Goal: Information Seeking & Learning: Learn about a topic

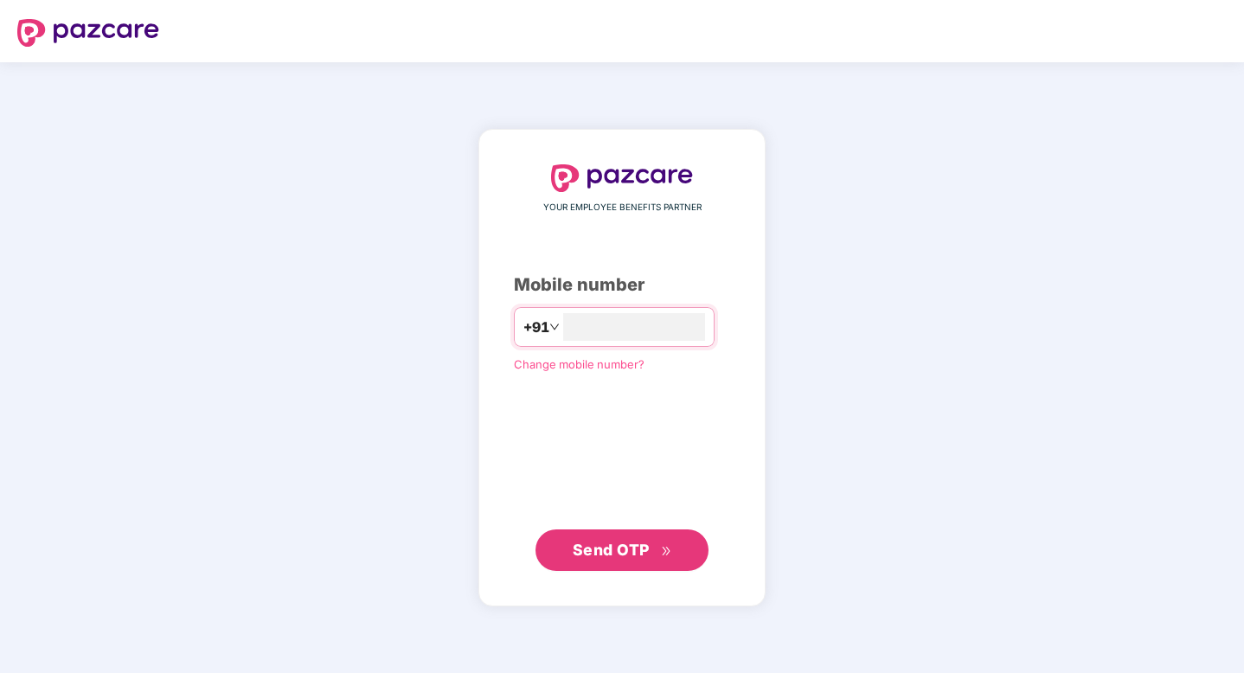
type input "**********"
click at [589, 551] on span "Send OTP" at bounding box center [611, 549] width 77 height 18
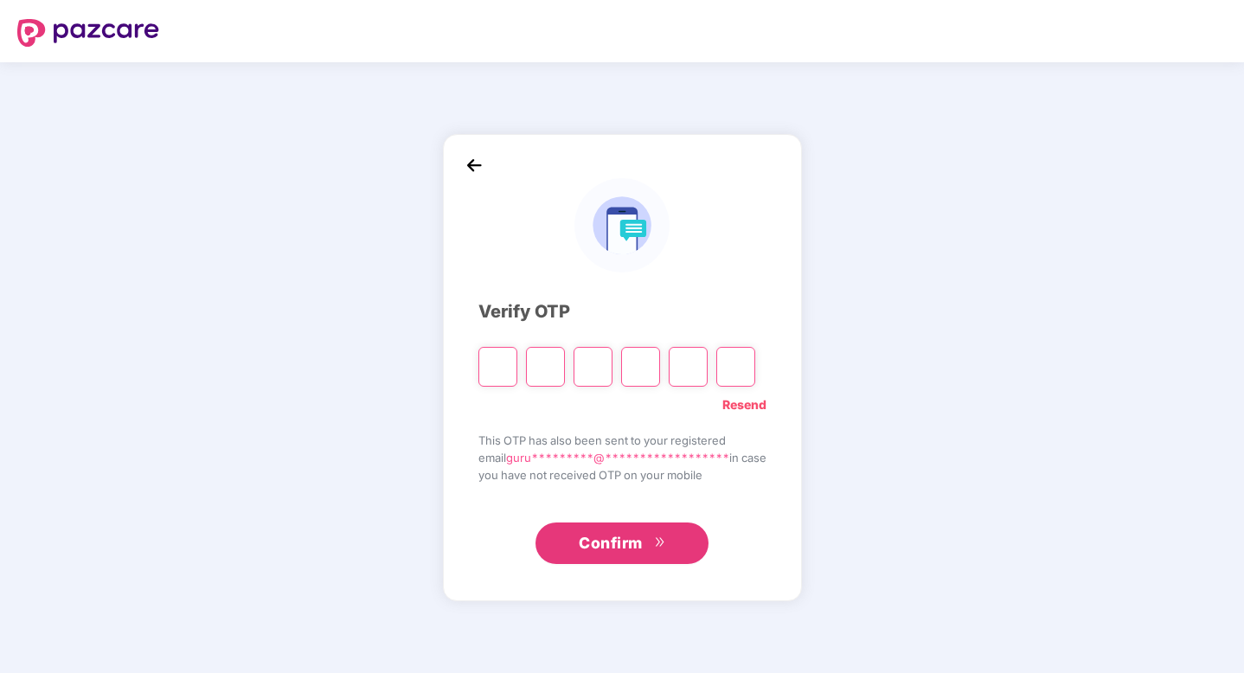
type input "*"
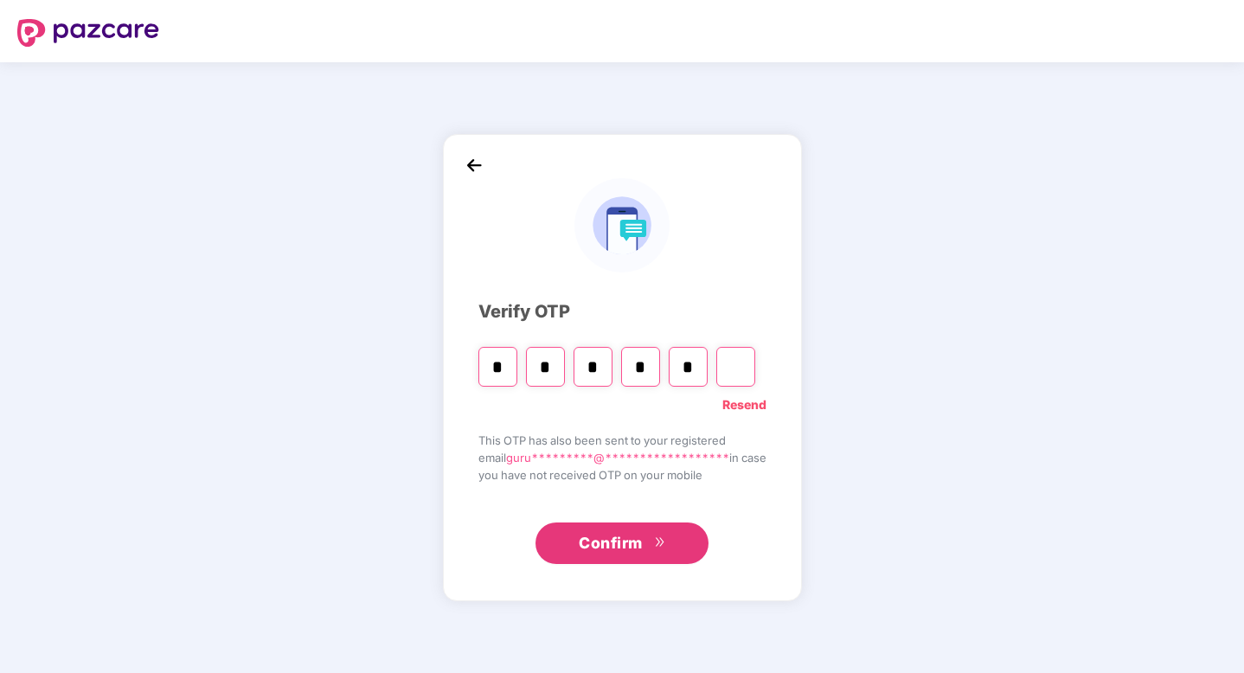
type input "*"
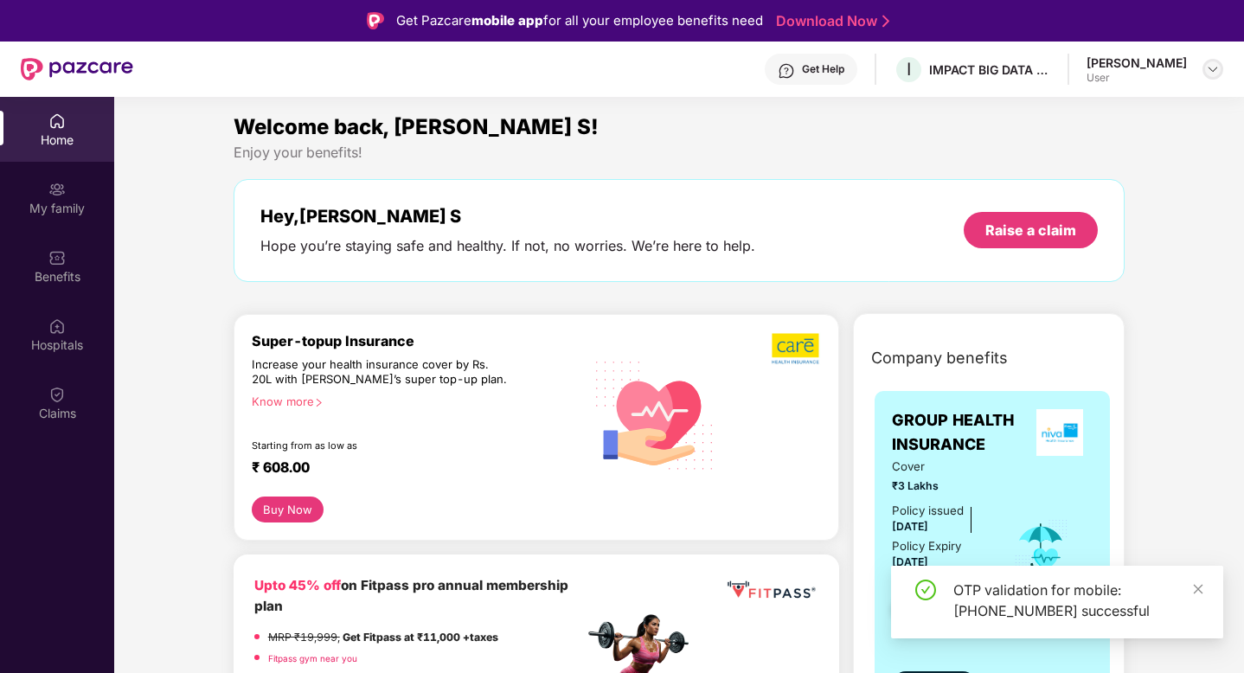
click at [1205, 66] on div at bounding box center [1212, 69] width 21 height 21
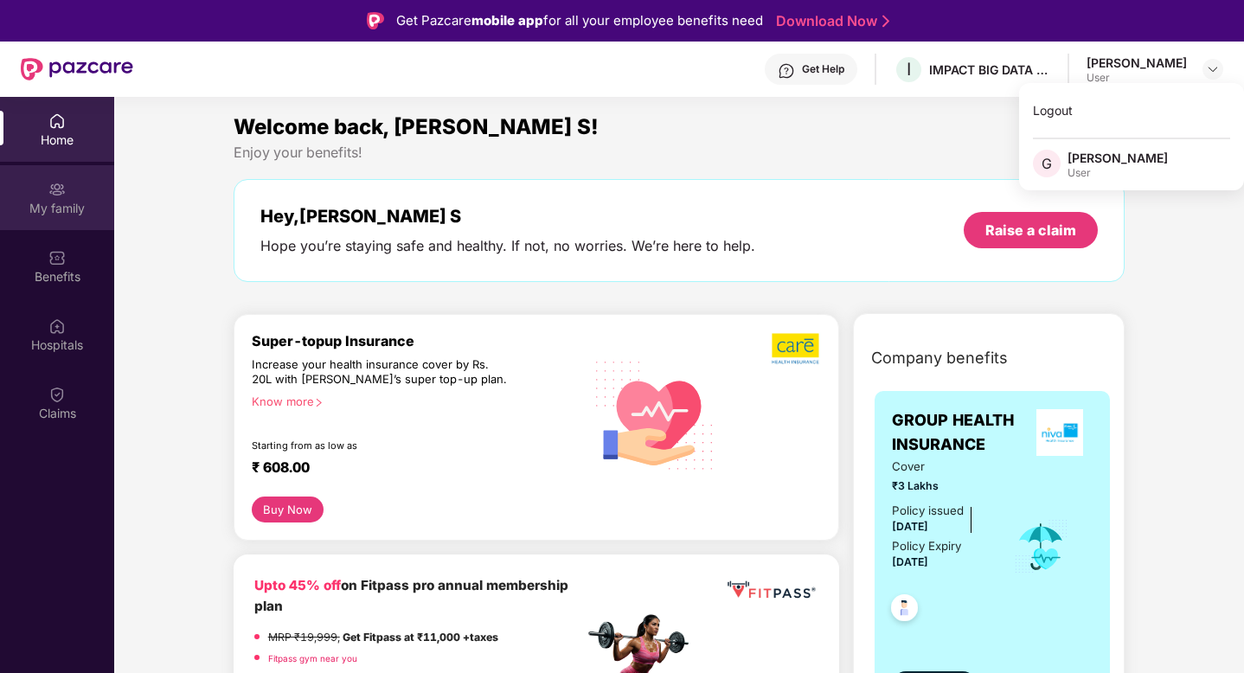
click at [61, 213] on div "My family" at bounding box center [57, 208] width 114 height 17
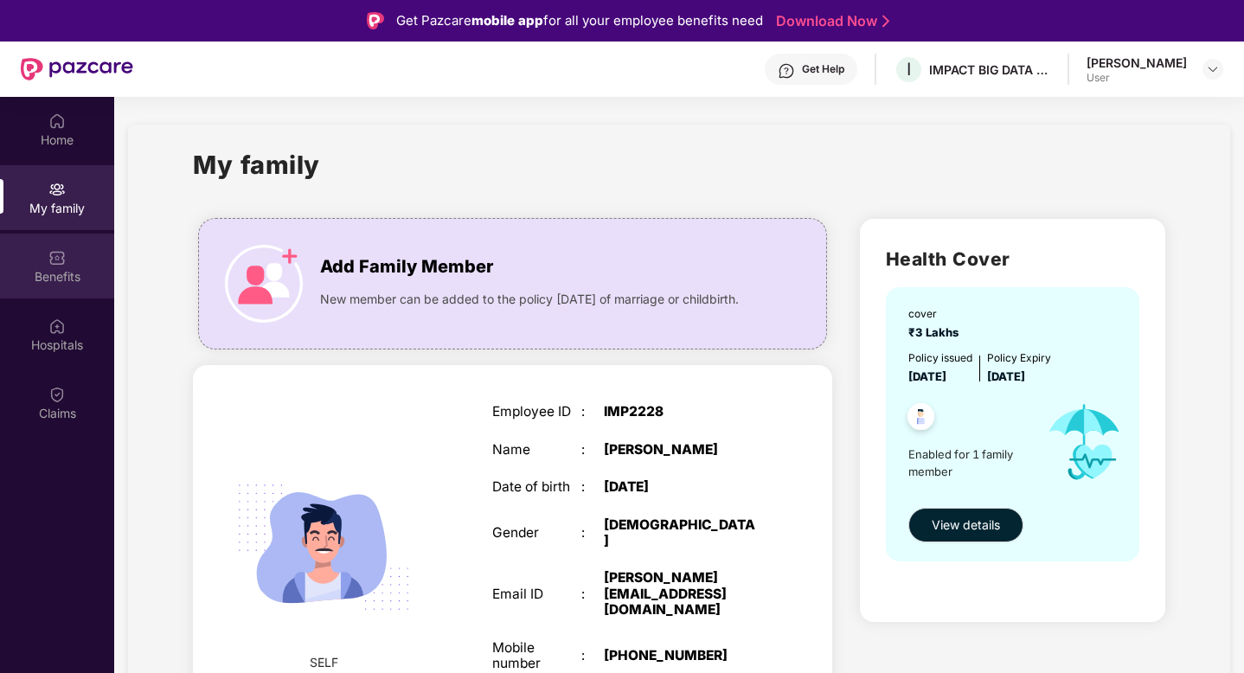
click at [54, 253] on img at bounding box center [56, 257] width 17 height 17
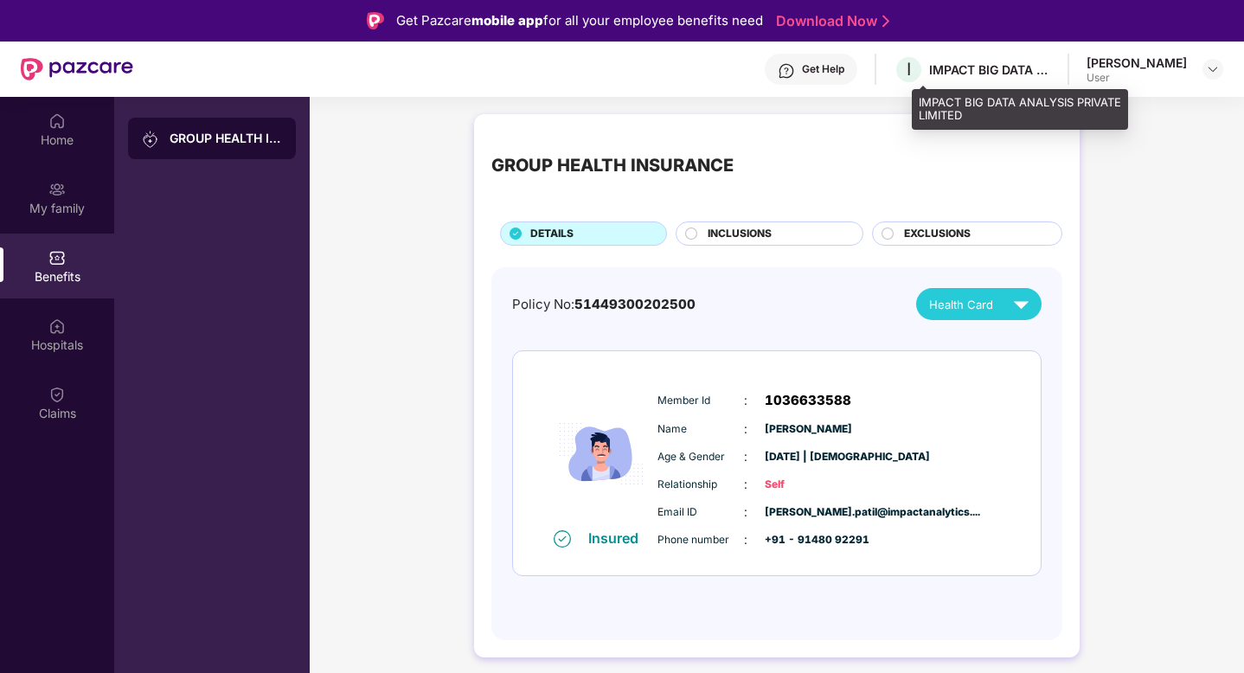
click at [1016, 80] on div "I IMPACT BIG DATA ANALYSIS PRIVATE LIMITED" at bounding box center [972, 69] width 157 height 30
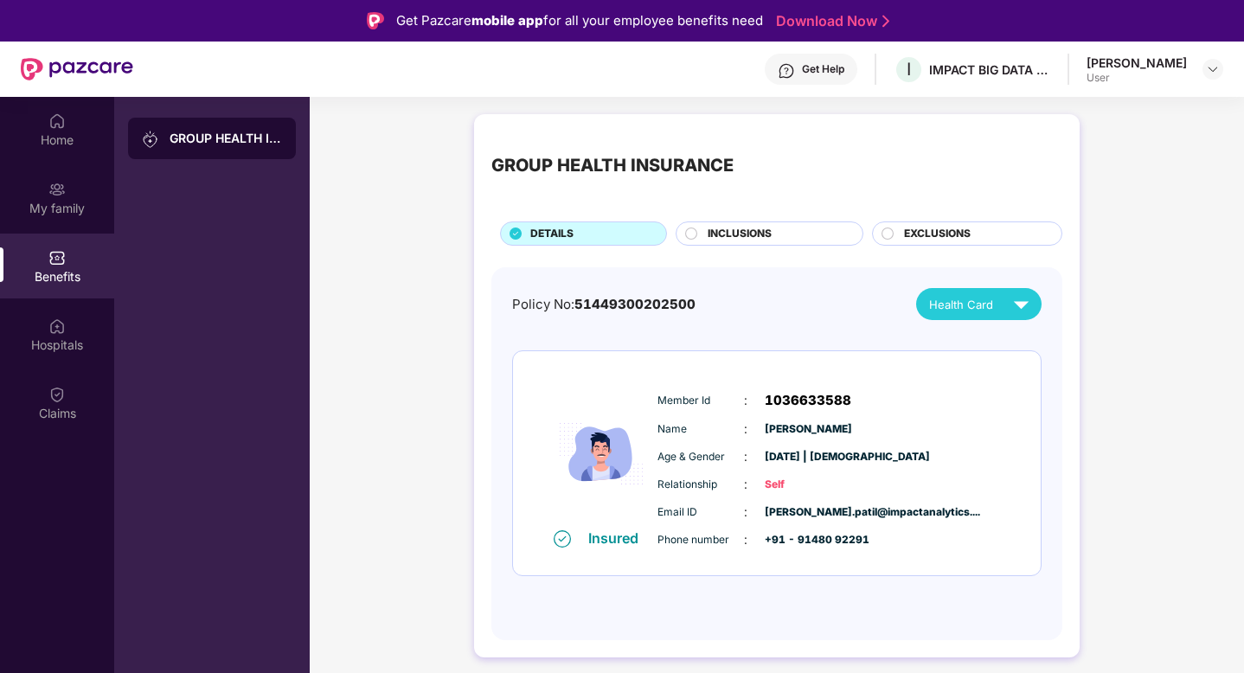
click at [1186, 69] on div "[PERSON_NAME]" at bounding box center [1136, 62] width 100 height 16
click at [829, 234] on div "INCLUSIONS" at bounding box center [776, 235] width 155 height 19
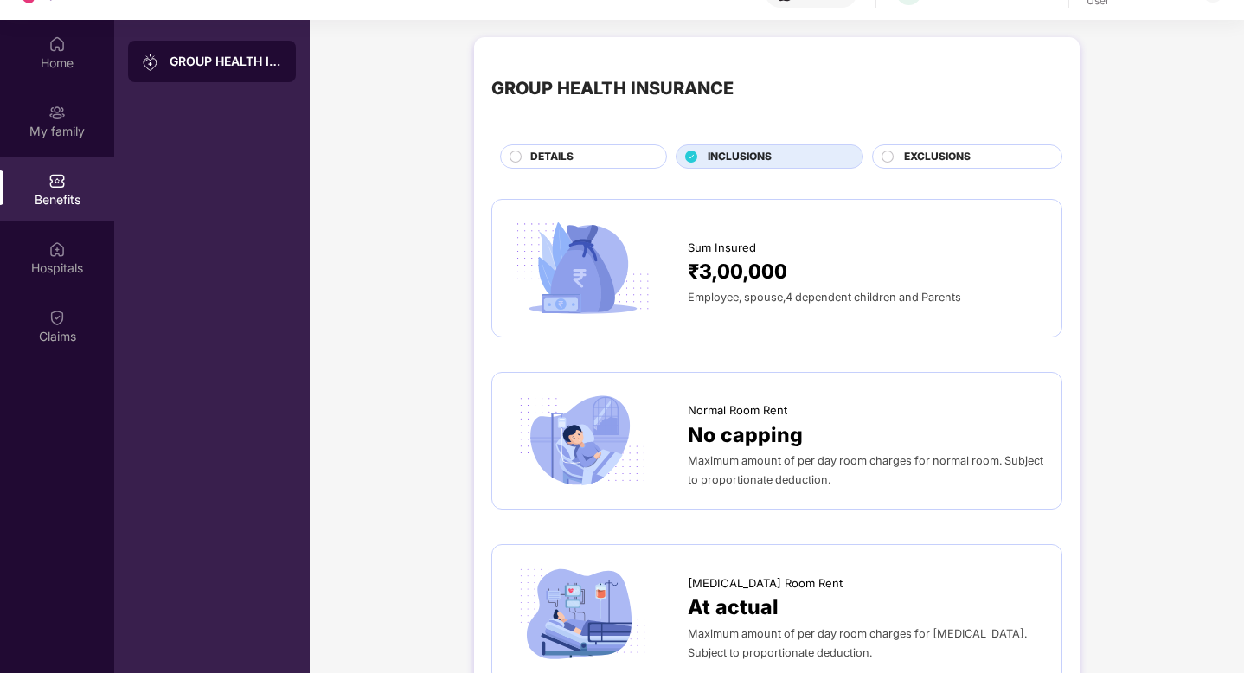
click at [552, 166] on div "DETAILS" at bounding box center [590, 158] width 136 height 19
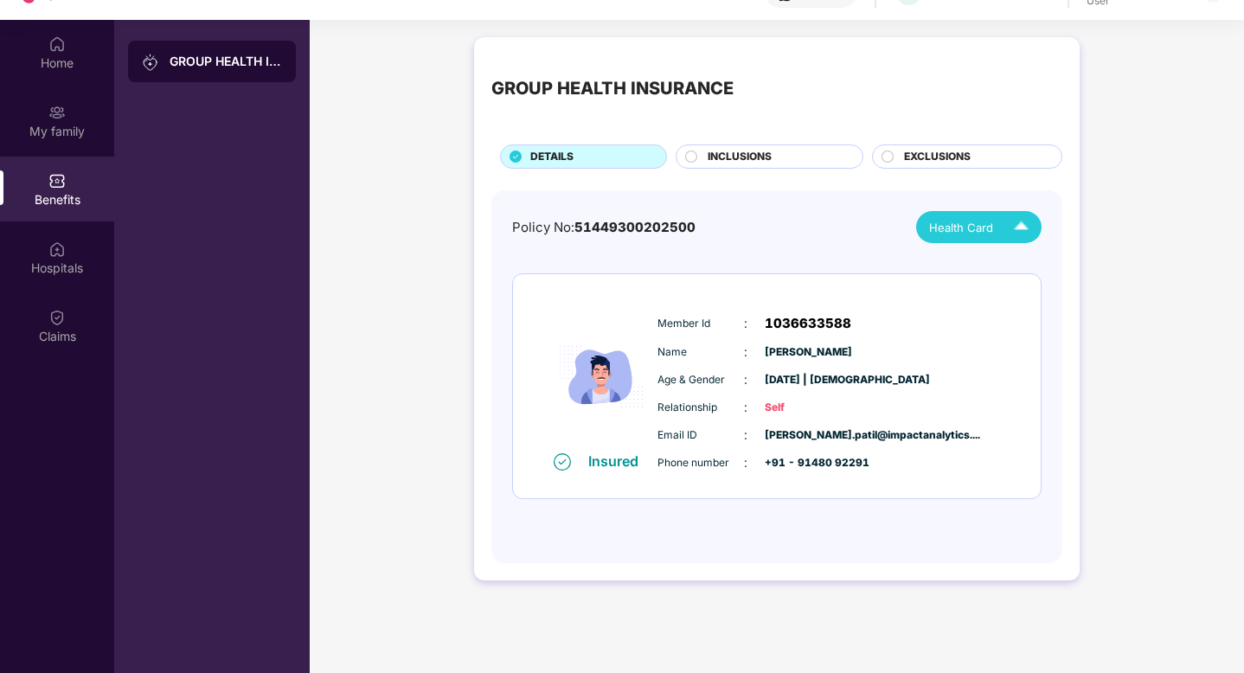
click at [1015, 228] on img at bounding box center [1021, 227] width 30 height 30
click at [1091, 170] on div "GROUP HEALTH INSURANCE DETAILS INCLUSIONS EXCLUSIONS Policy No: 51449300202500 …" at bounding box center [777, 318] width 934 height 578
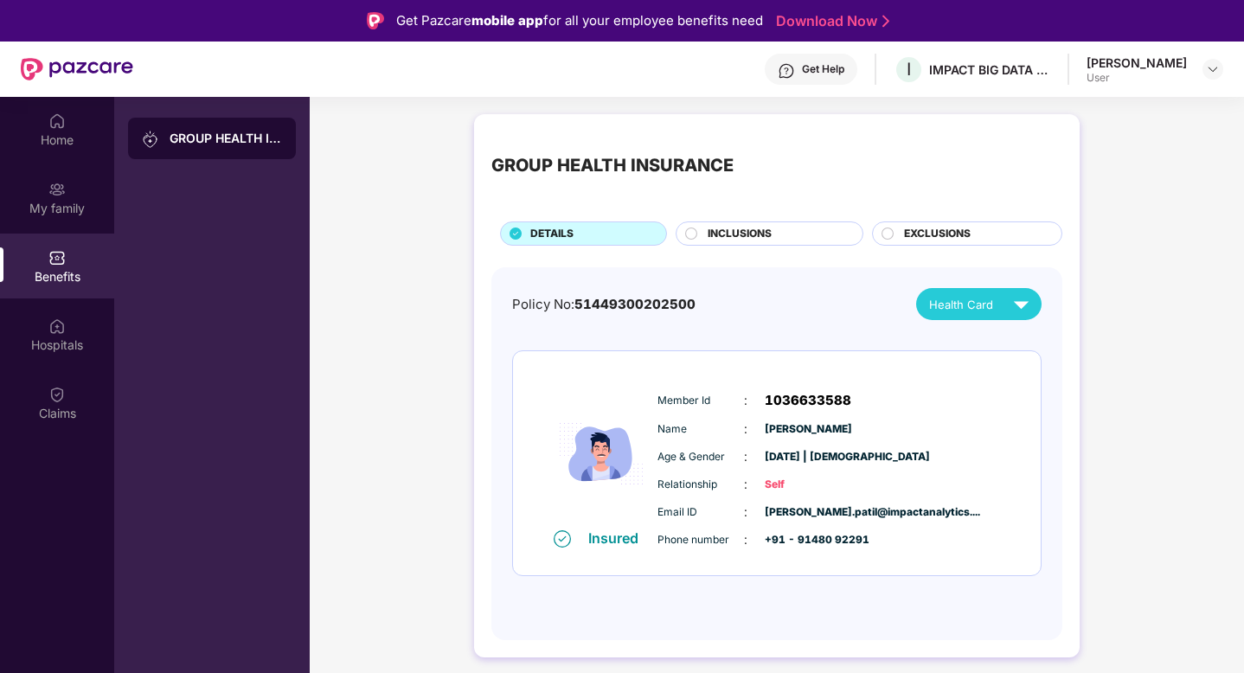
click at [795, 74] on img at bounding box center [786, 70] width 17 height 17
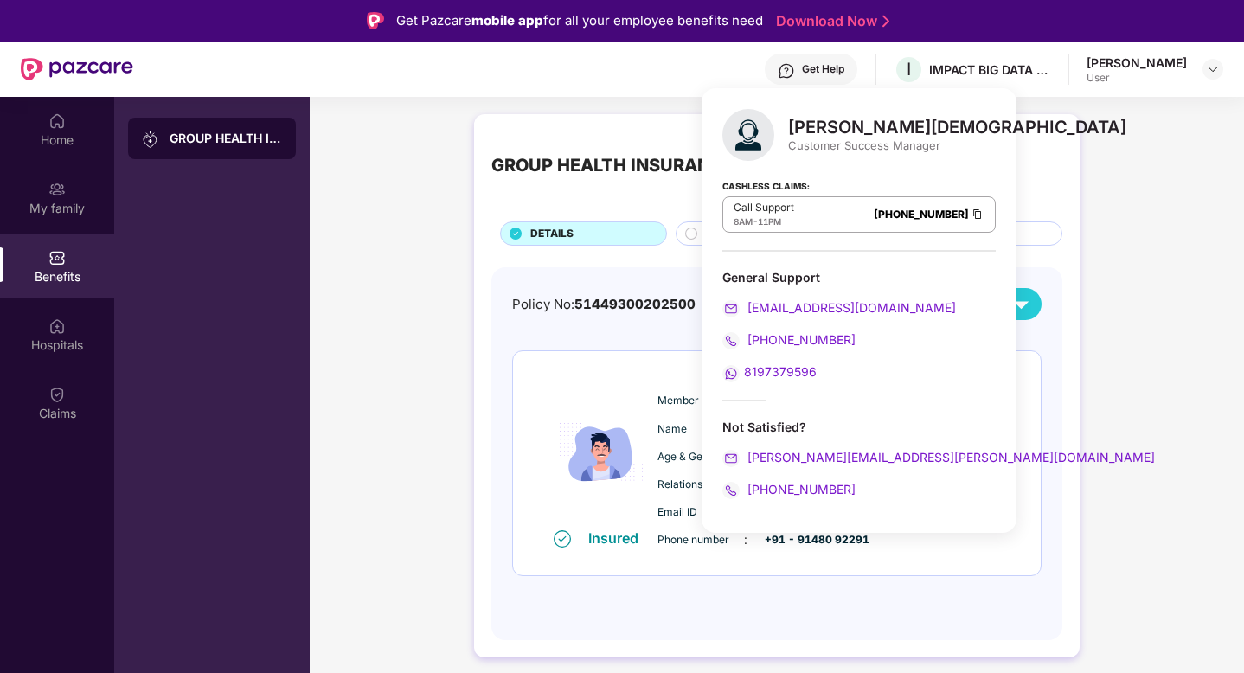
click at [830, 143] on div "Customer Success Manager" at bounding box center [957, 146] width 338 height 16
